Goal: Task Accomplishment & Management: Use online tool/utility

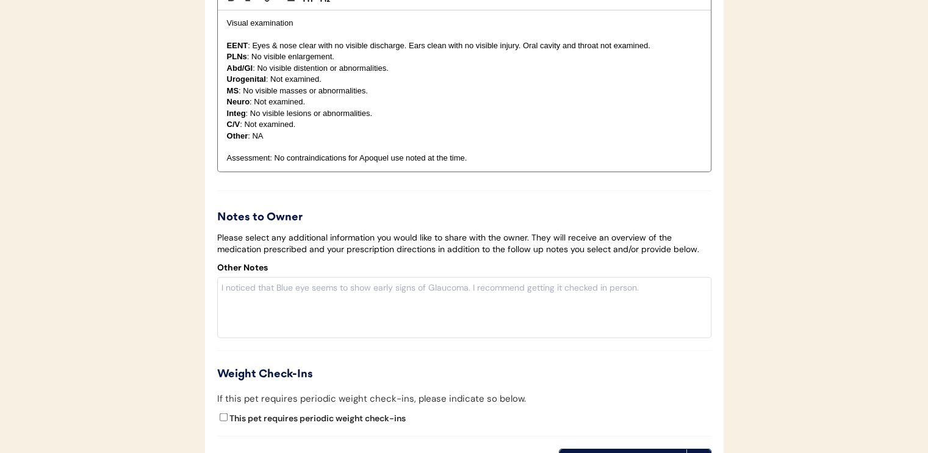
scroll to position [2996, 0]
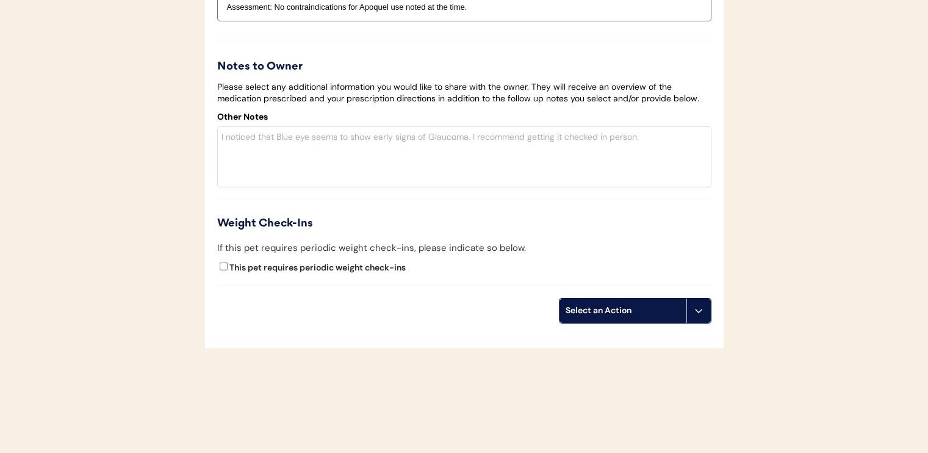
click at [614, 305] on div "Select an Action" at bounding box center [623, 311] width 115 height 12
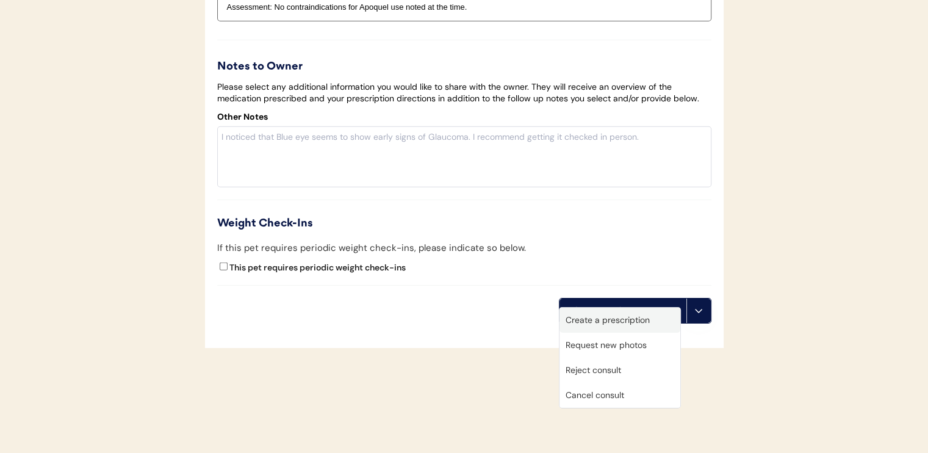
click at [616, 324] on div "Create a prescription" at bounding box center [620, 320] width 121 height 25
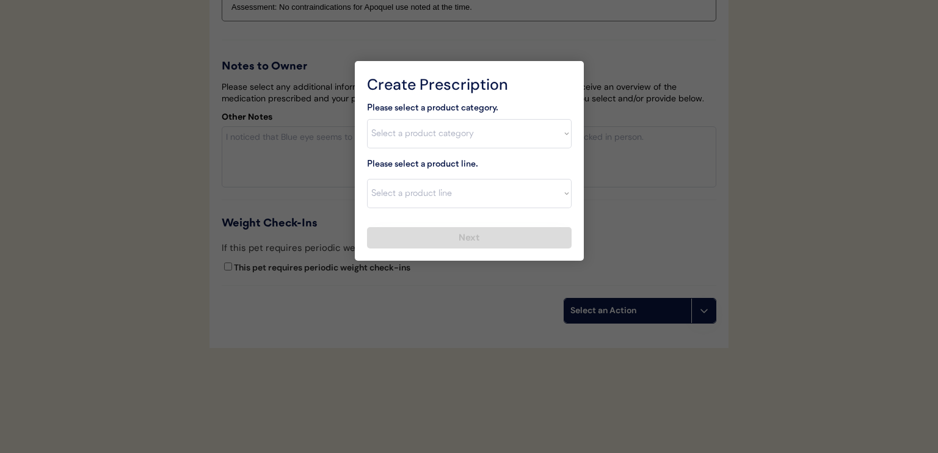
click at [745, 148] on div at bounding box center [469, 226] width 938 height 453
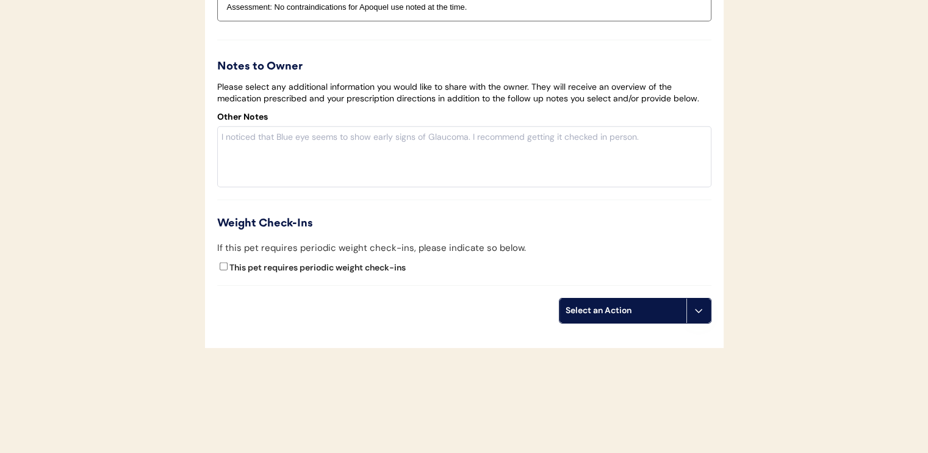
click at [608, 305] on div "Select an Action" at bounding box center [623, 311] width 115 height 12
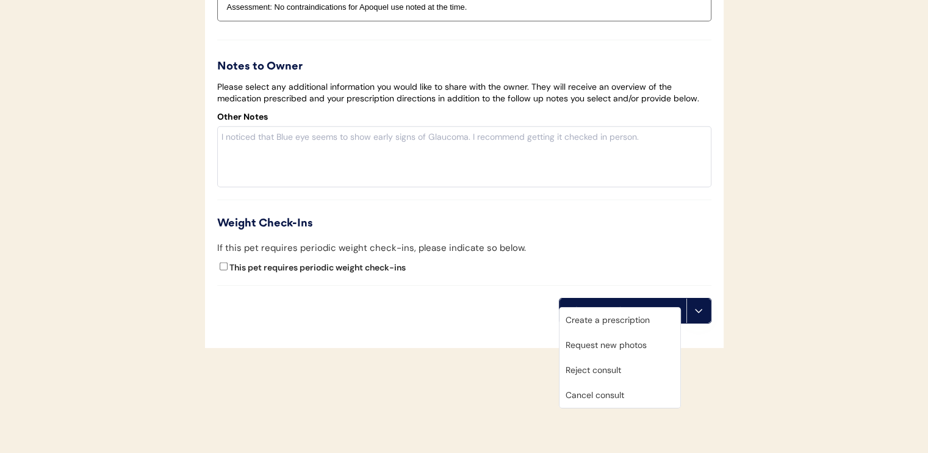
click at [601, 320] on div "Create a prescription" at bounding box center [620, 320] width 121 height 25
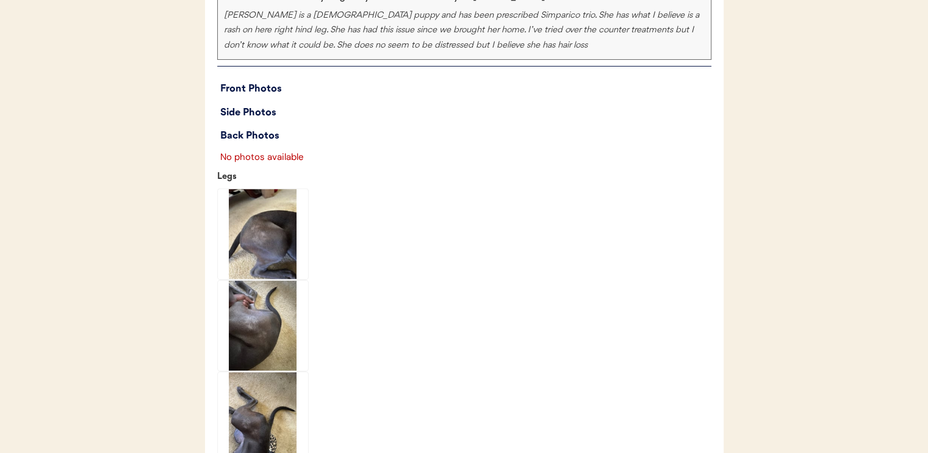
scroll to position [1709, 0]
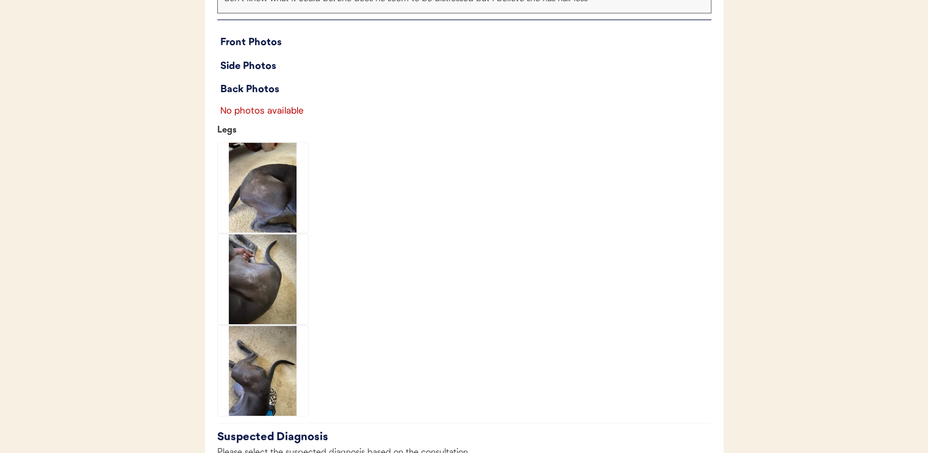
click at [259, 225] on img at bounding box center [263, 187] width 90 height 90
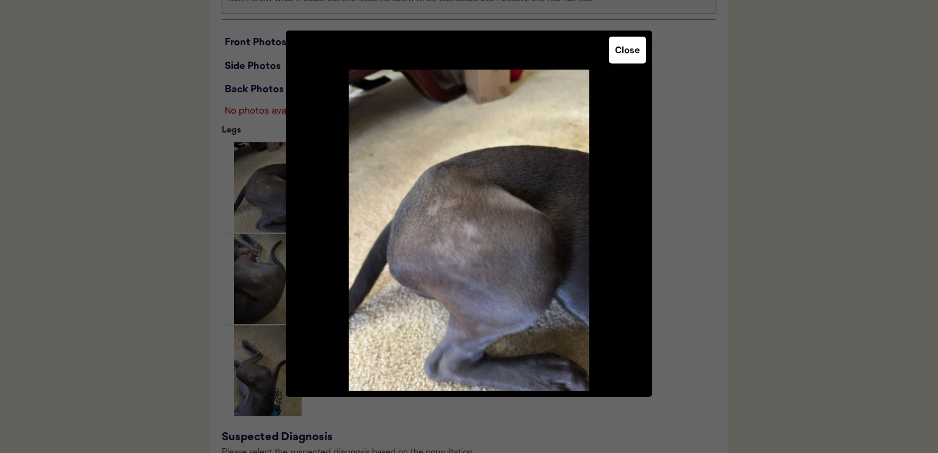
click at [626, 43] on button "Close" at bounding box center [627, 50] width 37 height 27
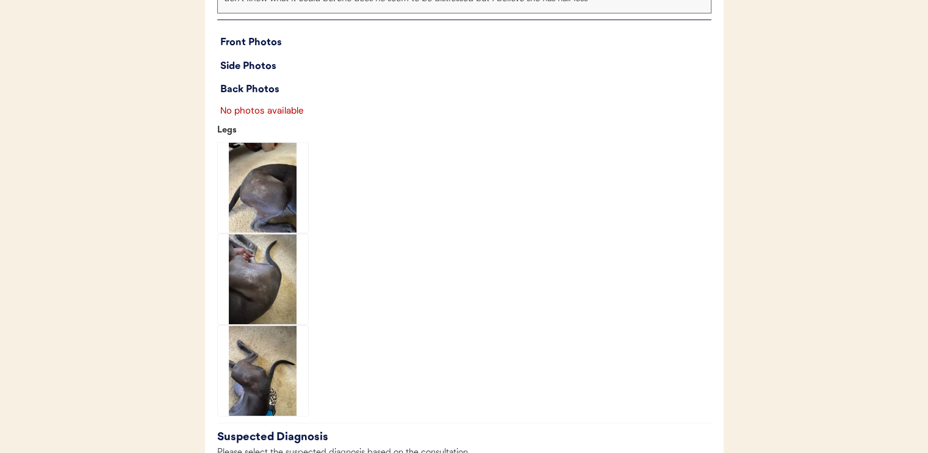
click at [270, 316] on img at bounding box center [263, 279] width 90 height 90
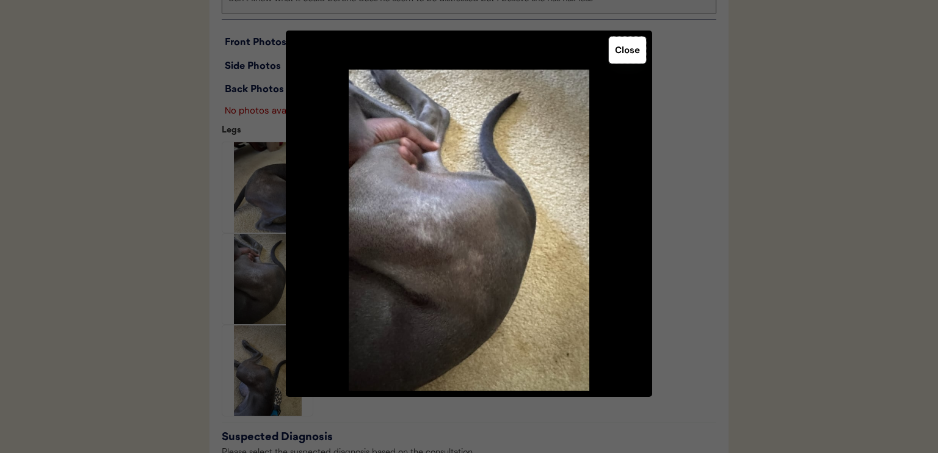
click at [623, 60] on button "Close" at bounding box center [627, 50] width 37 height 27
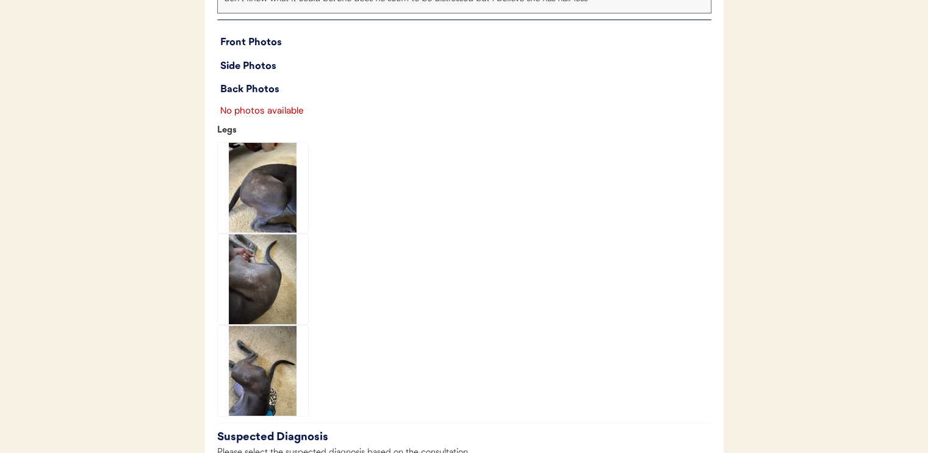
click at [258, 405] on img at bounding box center [263, 370] width 90 height 90
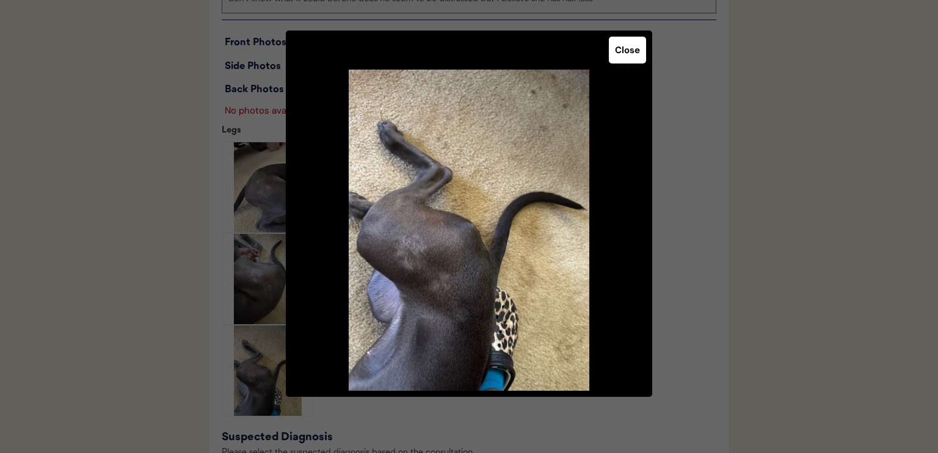
click at [621, 54] on button "Close" at bounding box center [627, 50] width 37 height 27
